Goal: Transaction & Acquisition: Purchase product/service

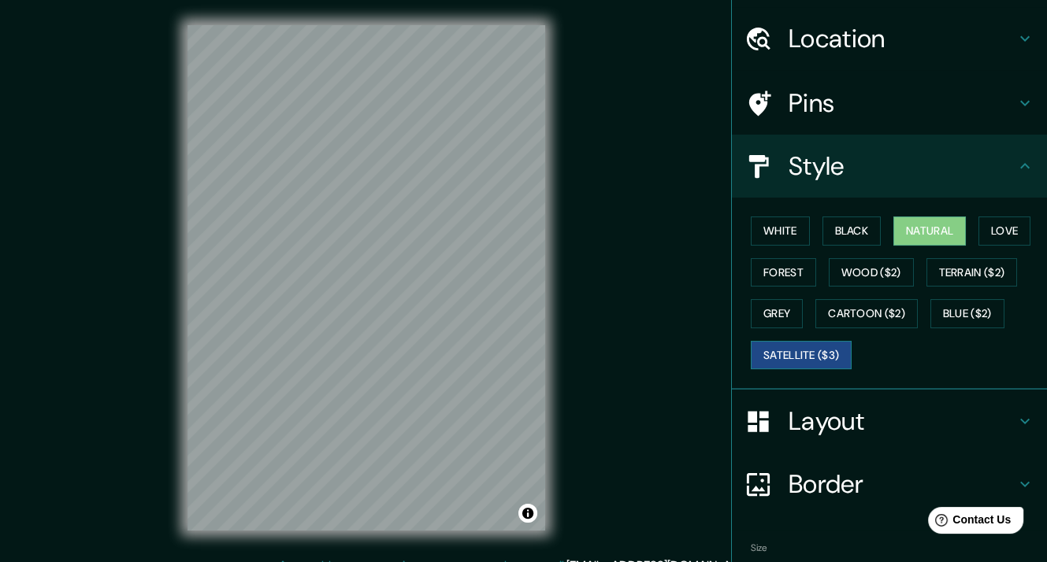
scroll to position [126, 0]
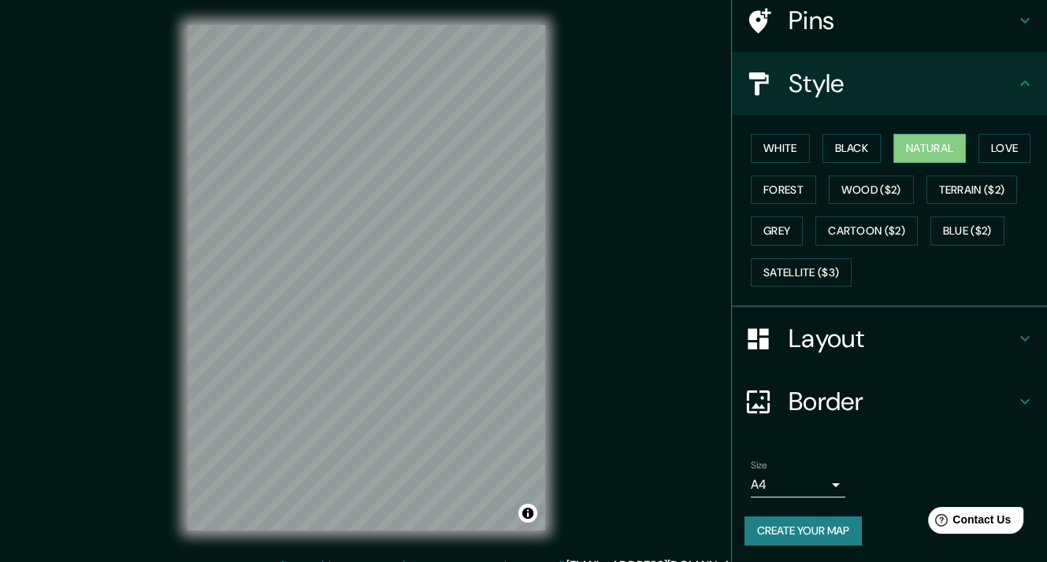
click at [795, 478] on body "Mappin Location Pins Style White Black Natural Love Forest Wood ($2) Terrain ($…" at bounding box center [523, 281] width 1047 height 562
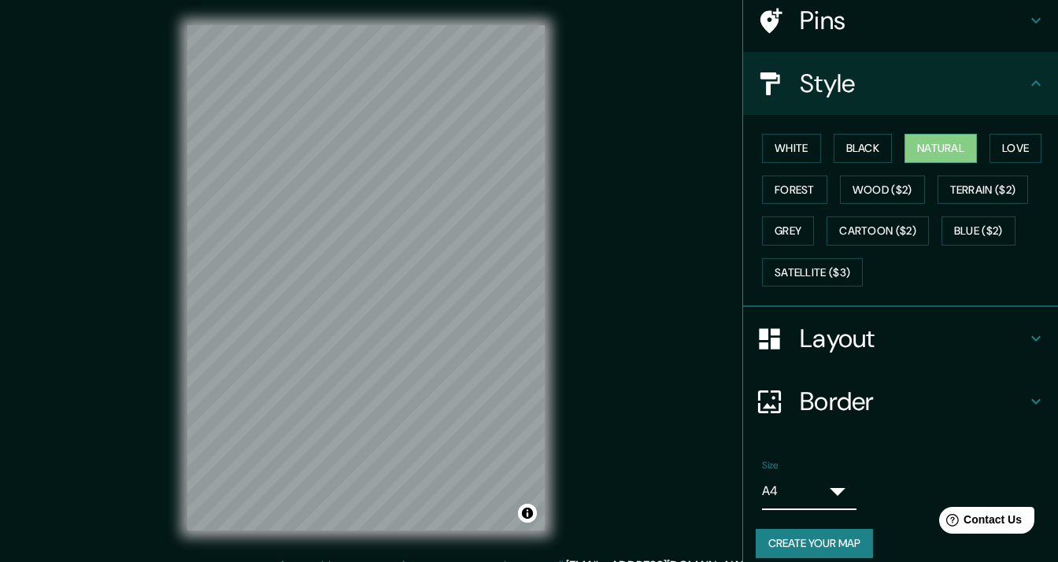
click at [796, 480] on body "Mappin Location Pins Style White Black Natural Love Forest Wood ($2) Terrain ($…" at bounding box center [529, 281] width 1058 height 562
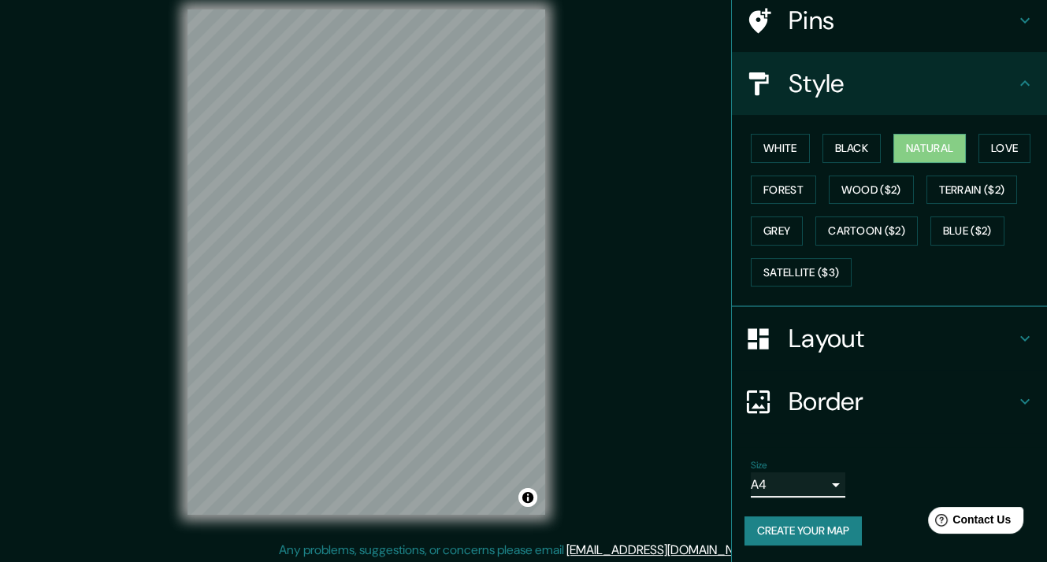
scroll to position [19, 0]
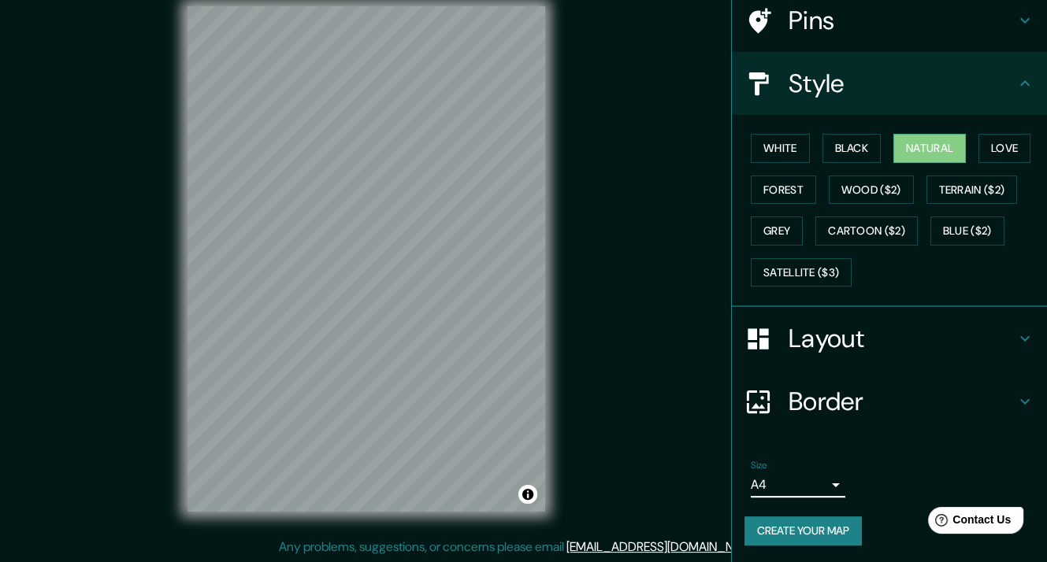
click at [780, 526] on button "Create your map" at bounding box center [802, 531] width 117 height 29
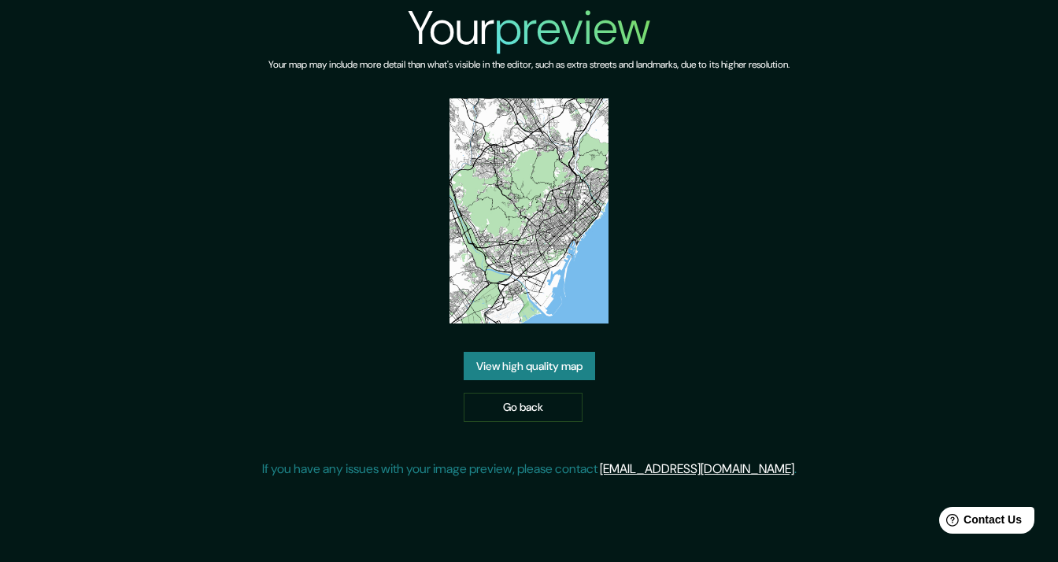
click at [525, 365] on link "View high quality map" at bounding box center [530, 366] width 132 height 29
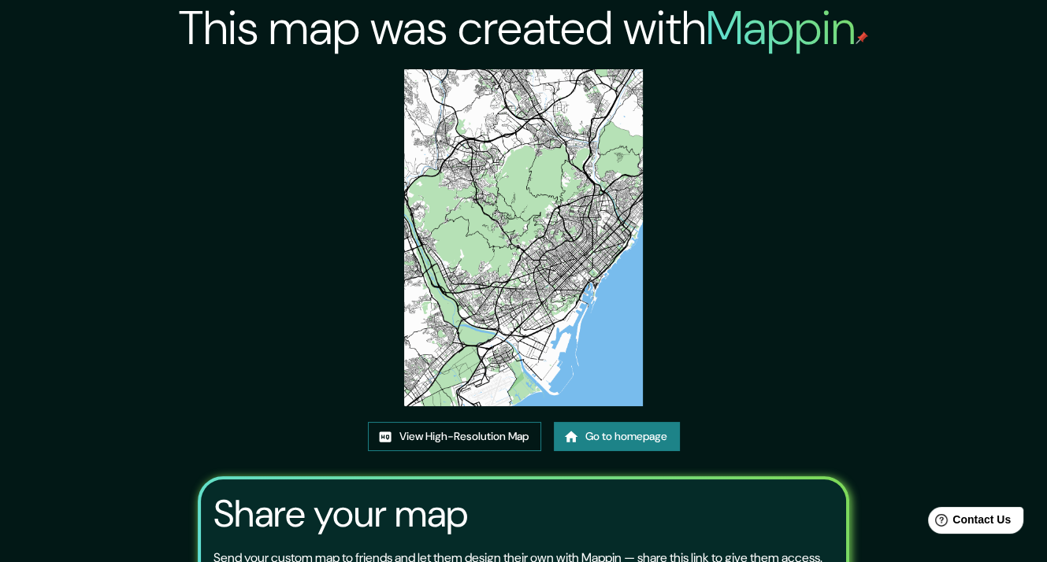
click at [466, 436] on link "View High-Resolution Map" at bounding box center [454, 436] width 173 height 29
